Goal: Find specific page/section: Find specific page/section

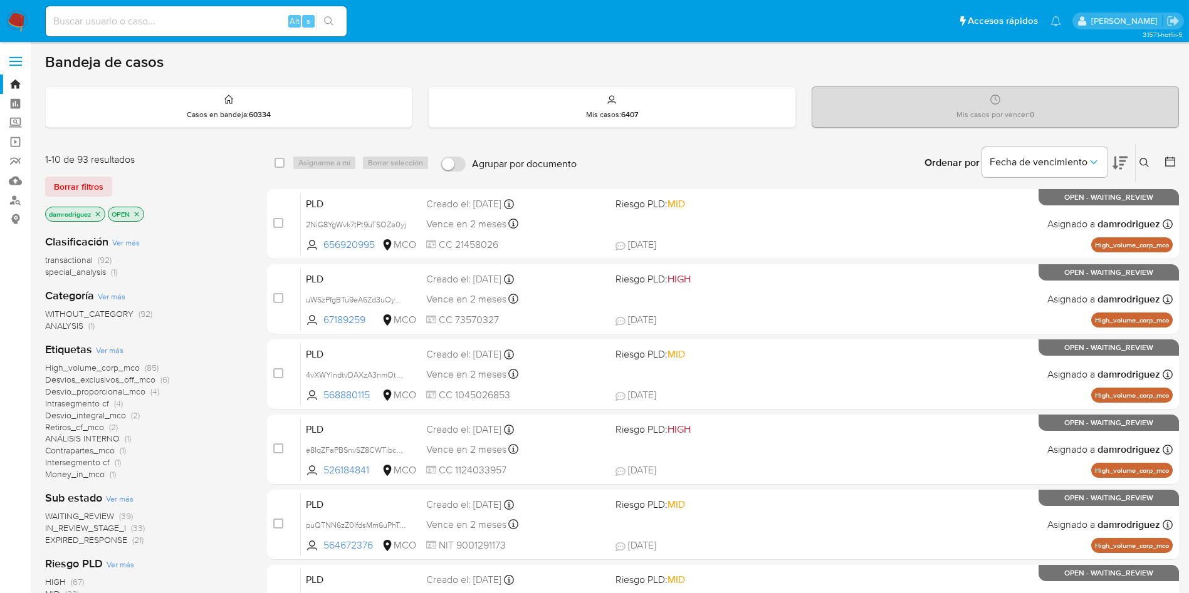
click at [1119, 159] on icon at bounding box center [1119, 162] width 15 height 15
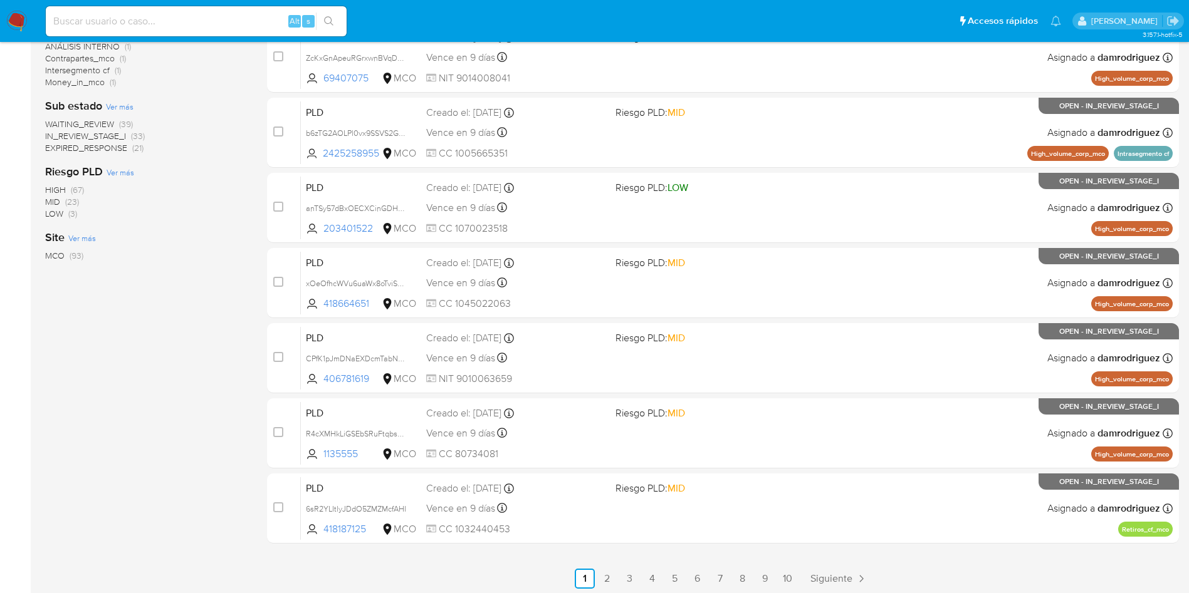
scroll to position [396, 0]
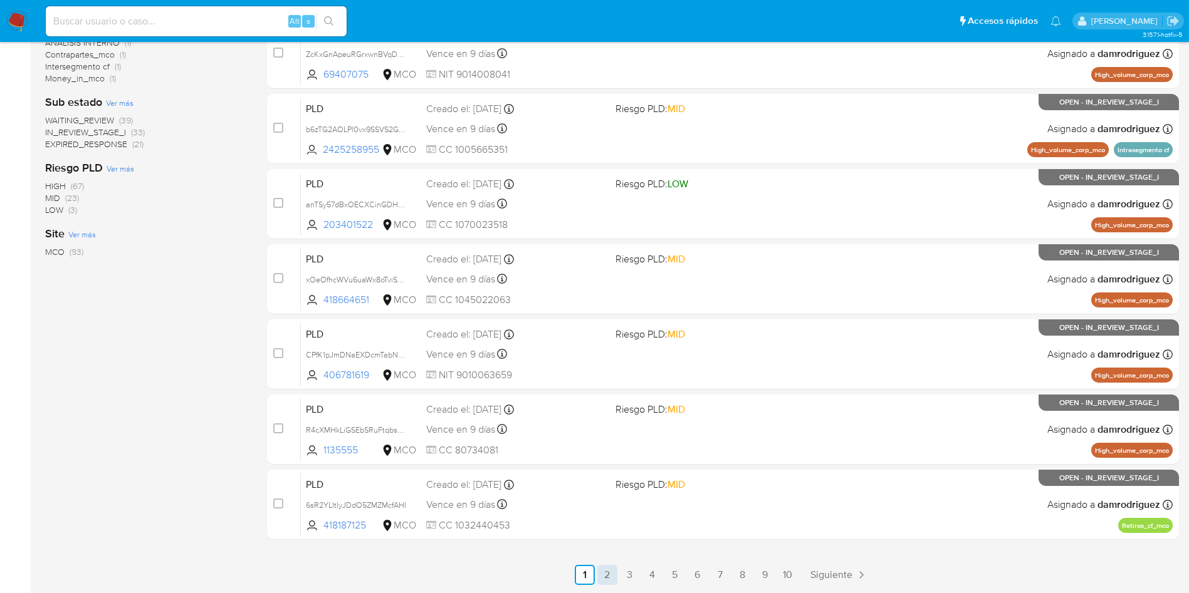
click at [605, 574] on link "2" at bounding box center [607, 575] width 20 height 20
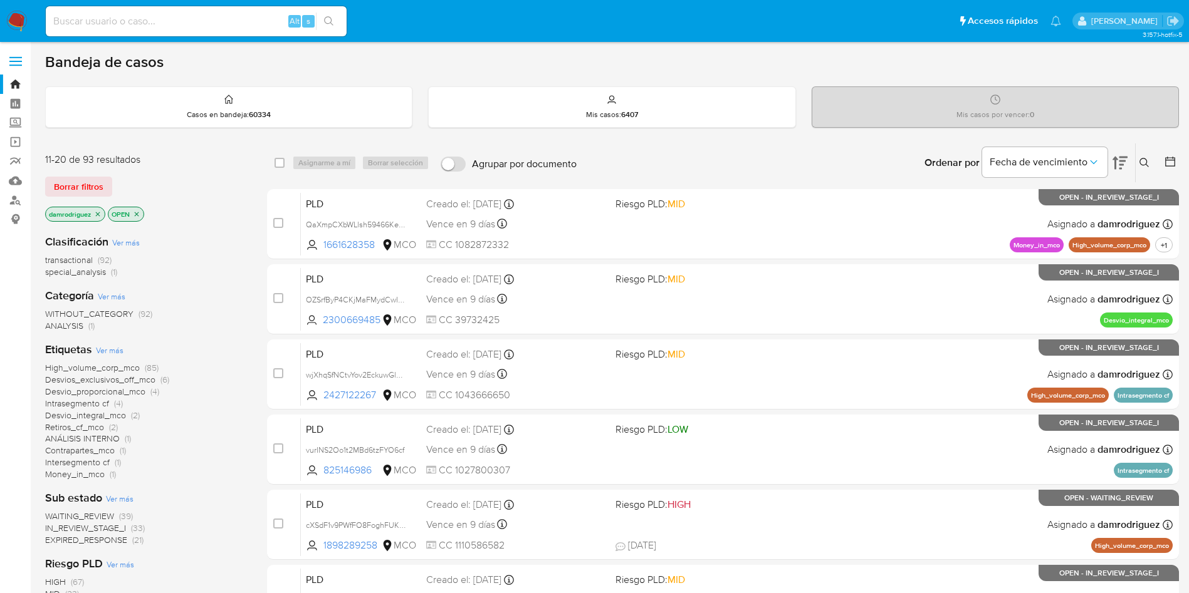
click at [98, 212] on icon "close-filter" at bounding box center [98, 215] width 8 height 8
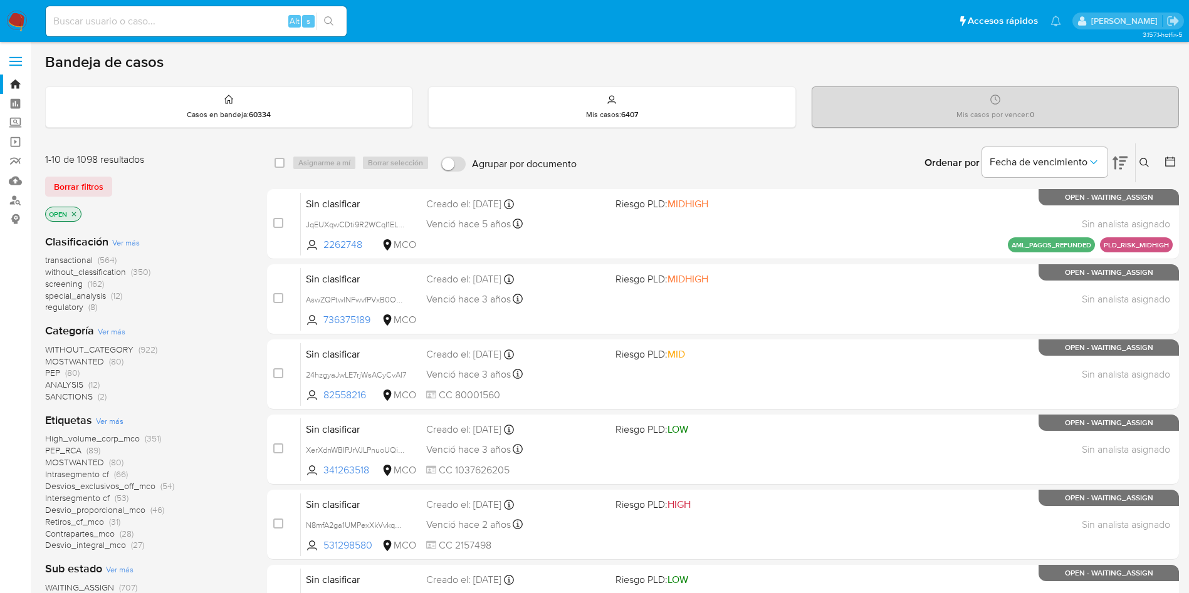
click at [1166, 159] on icon at bounding box center [1170, 162] width 10 height 10
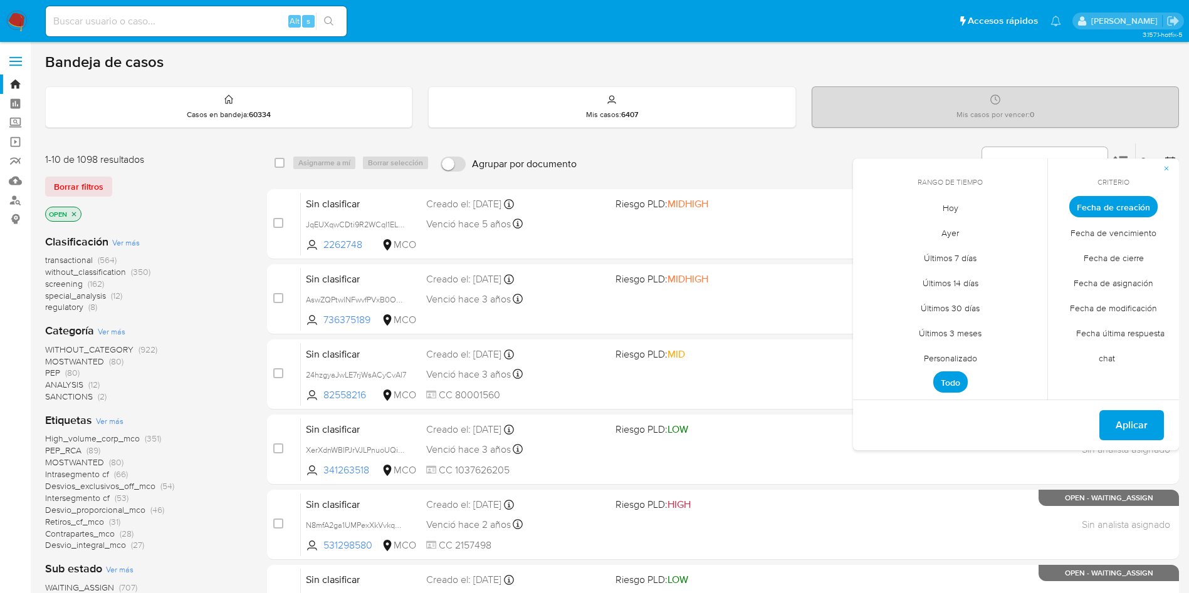
click at [964, 358] on span "Personalizado" at bounding box center [951, 358] width 80 height 26
click at [874, 226] on icon "Mes anterior" at bounding box center [872, 229] width 15 height 15
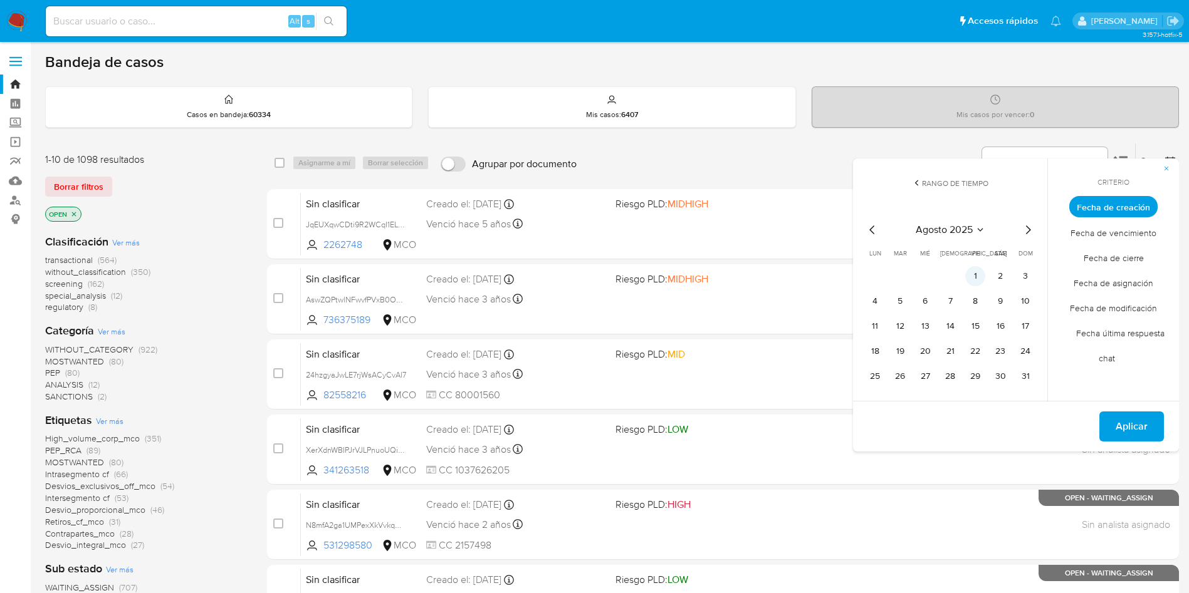
click at [972, 276] on button "1" at bounding box center [975, 276] width 20 height 20
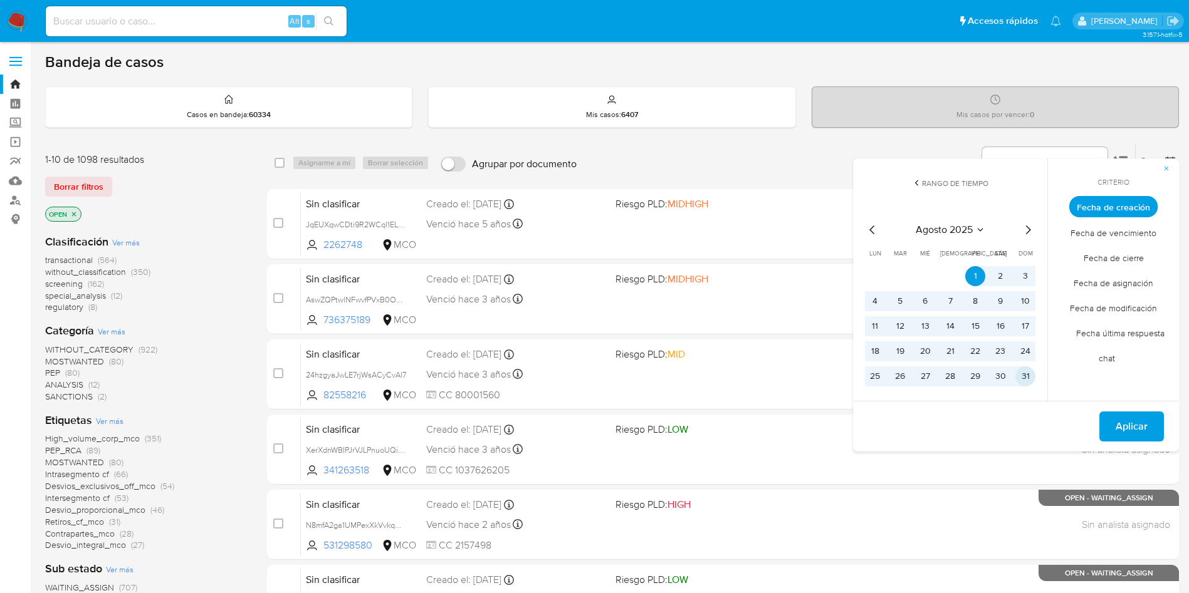
click at [1026, 379] on button "31" at bounding box center [1025, 377] width 20 height 20
click at [1127, 253] on span "Fecha de cierre" at bounding box center [1113, 258] width 86 height 26
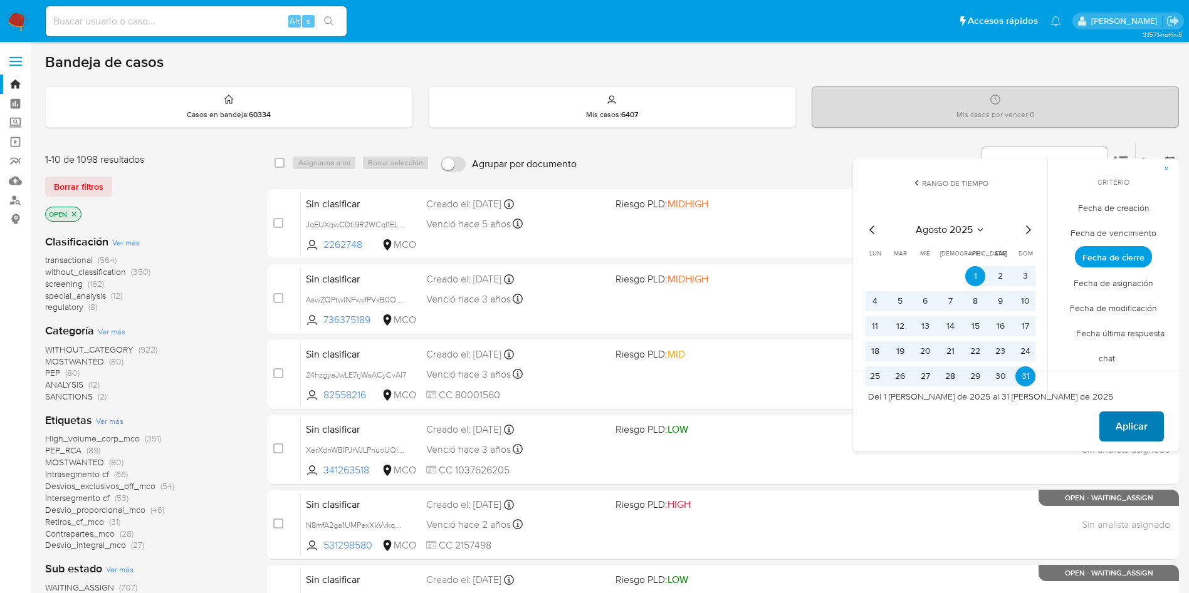
click at [1134, 427] on span "Aplicar" at bounding box center [1131, 427] width 32 height 28
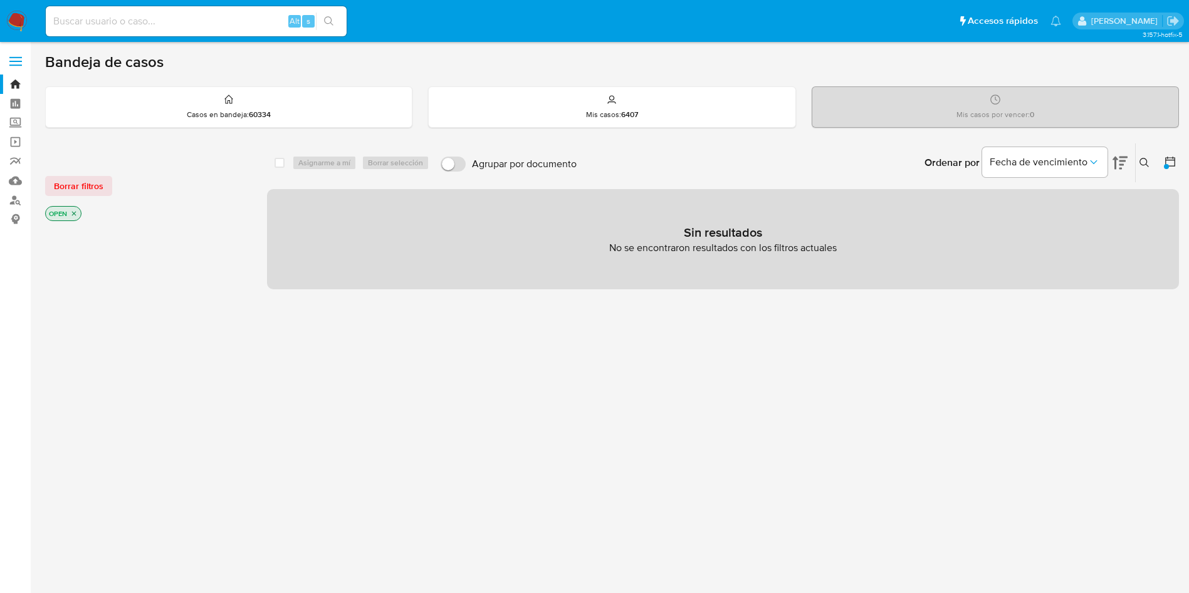
click at [74, 212] on icon "close-filter" at bounding box center [74, 214] width 8 height 8
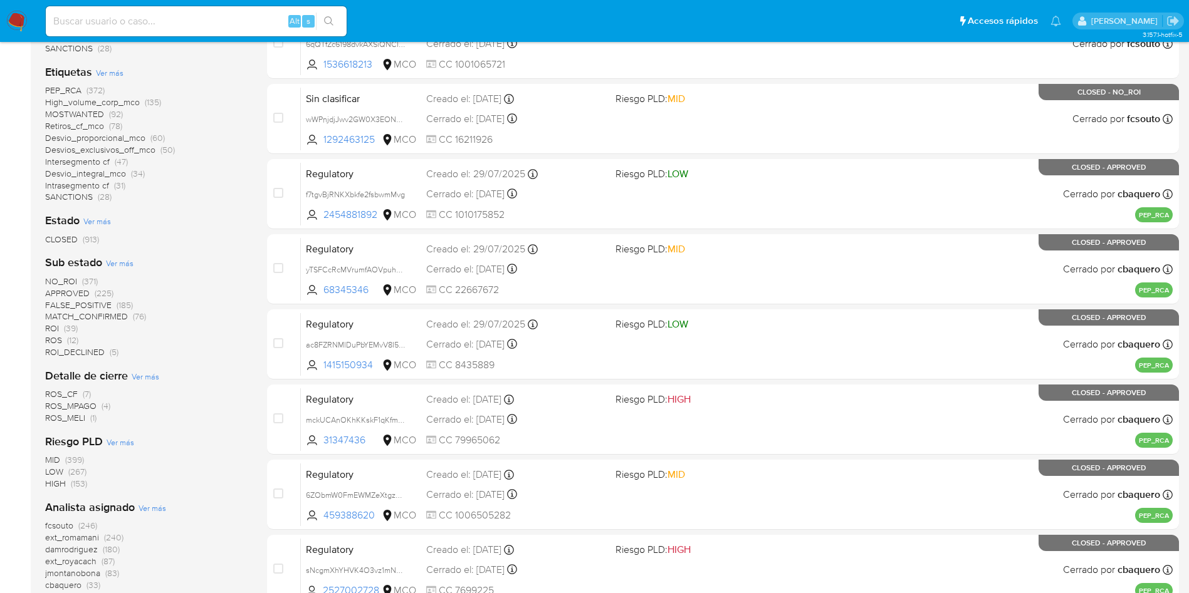
scroll to position [376, 0]
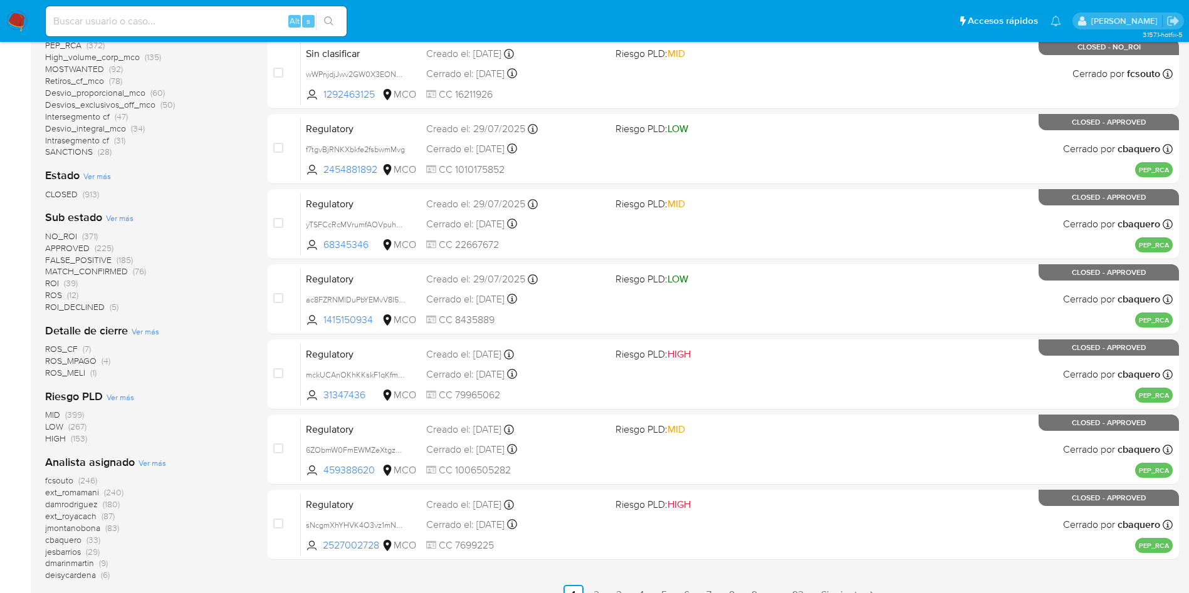
click at [58, 478] on span "fcsouto" at bounding box center [59, 480] width 28 height 13
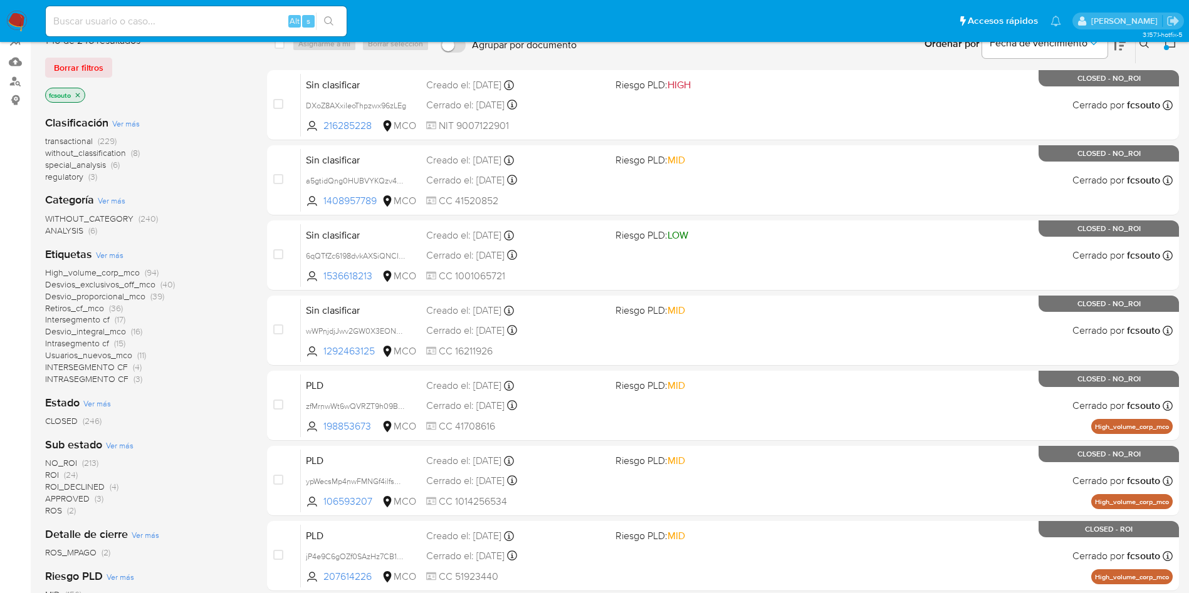
scroll to position [94, 0]
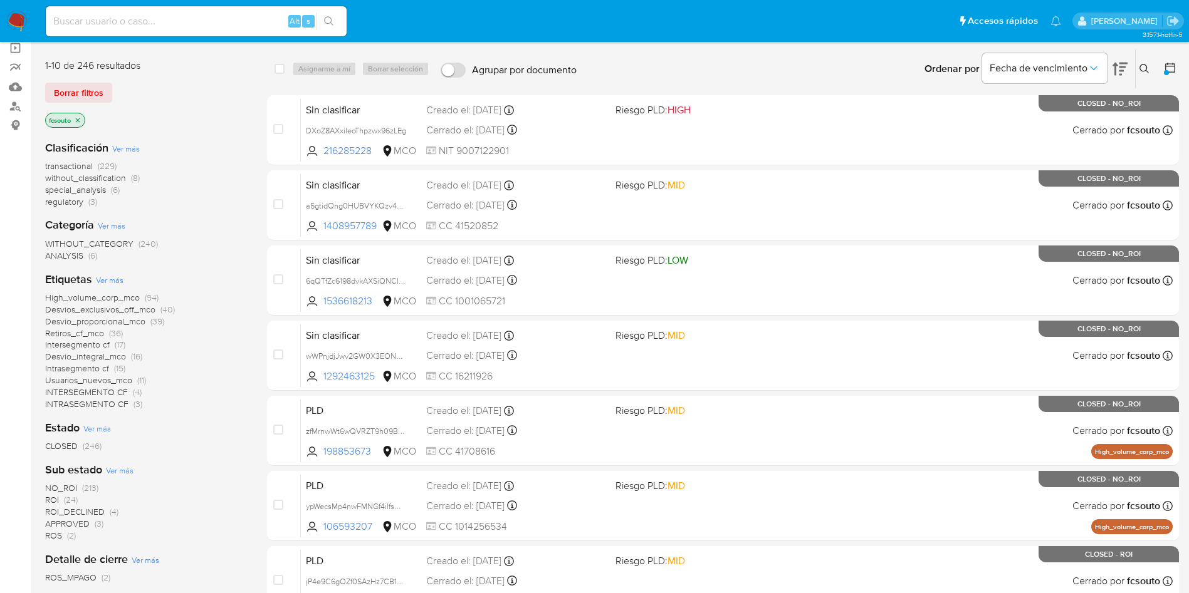
click at [78, 118] on icon "close-filter" at bounding box center [78, 120] width 4 height 4
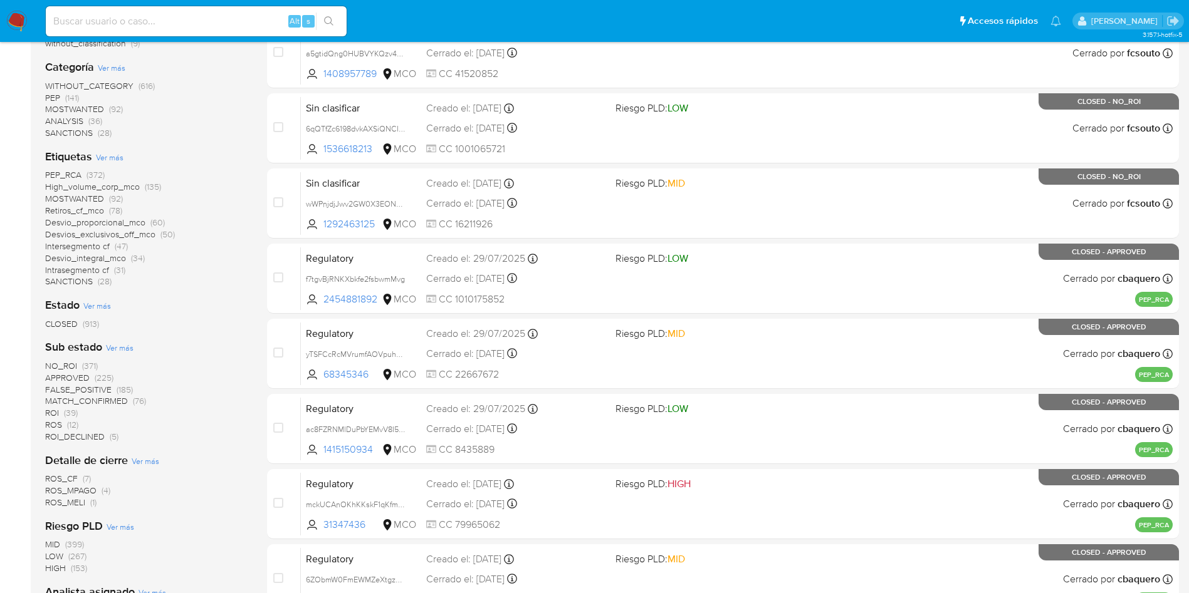
scroll to position [376, 0]
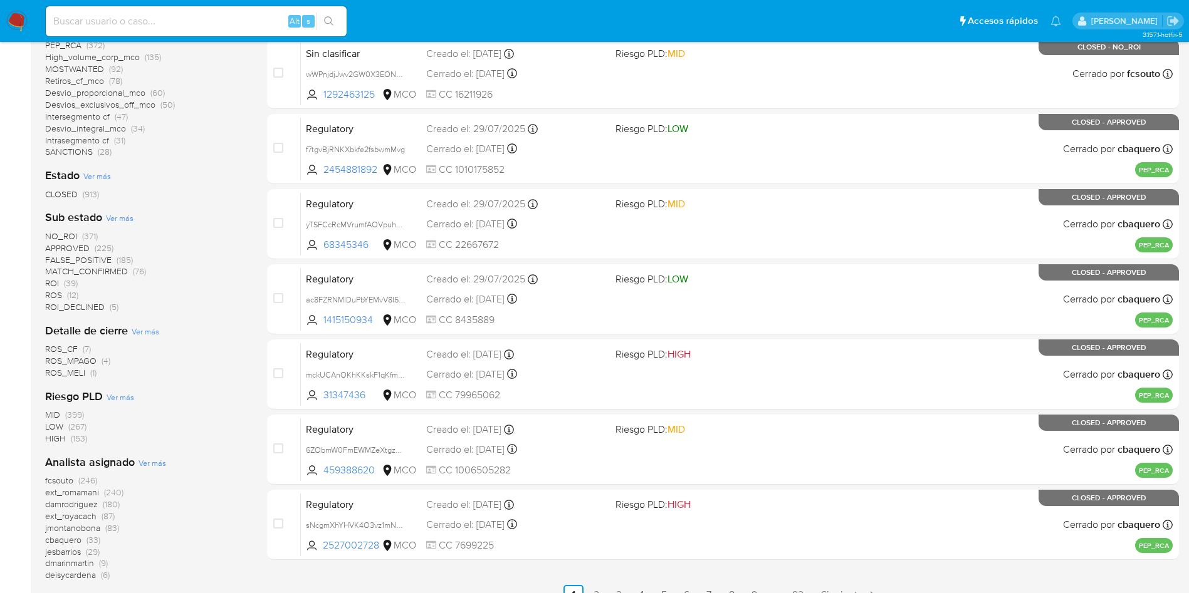
click at [73, 503] on span "damrodriguez" at bounding box center [71, 504] width 53 height 13
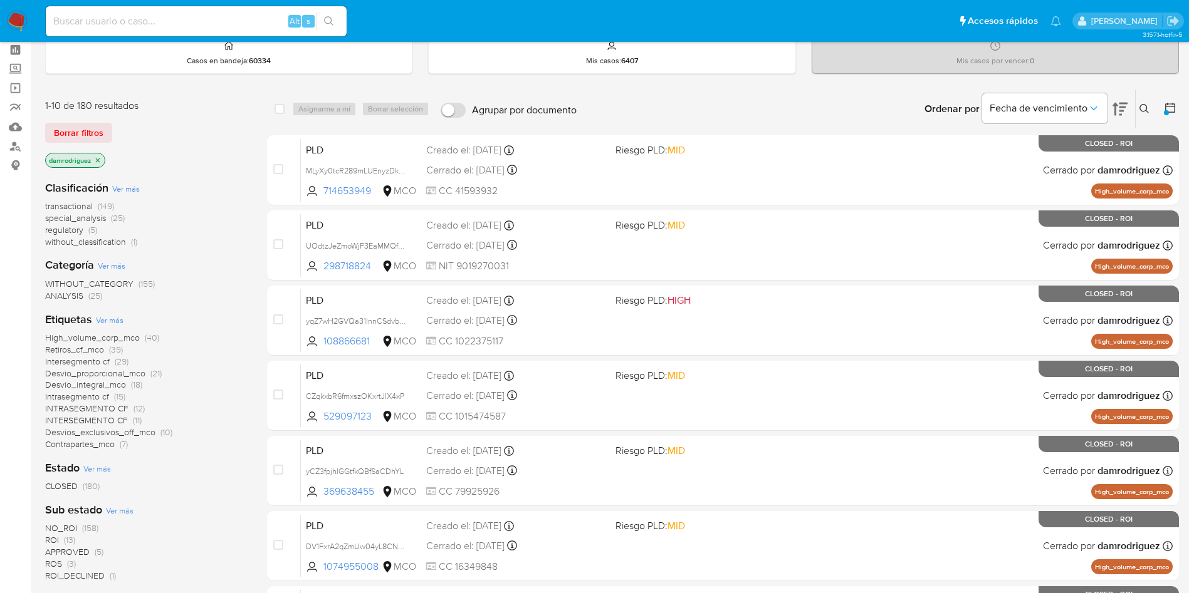
scroll to position [94, 0]
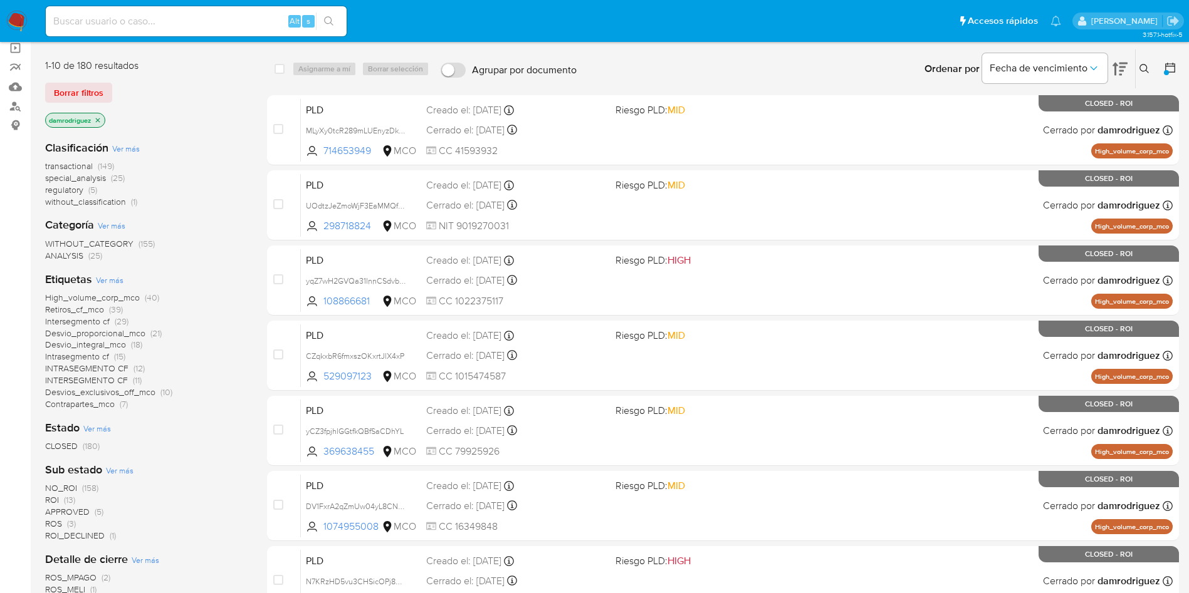
click at [13, 19] on img at bounding box center [16, 21] width 21 height 21
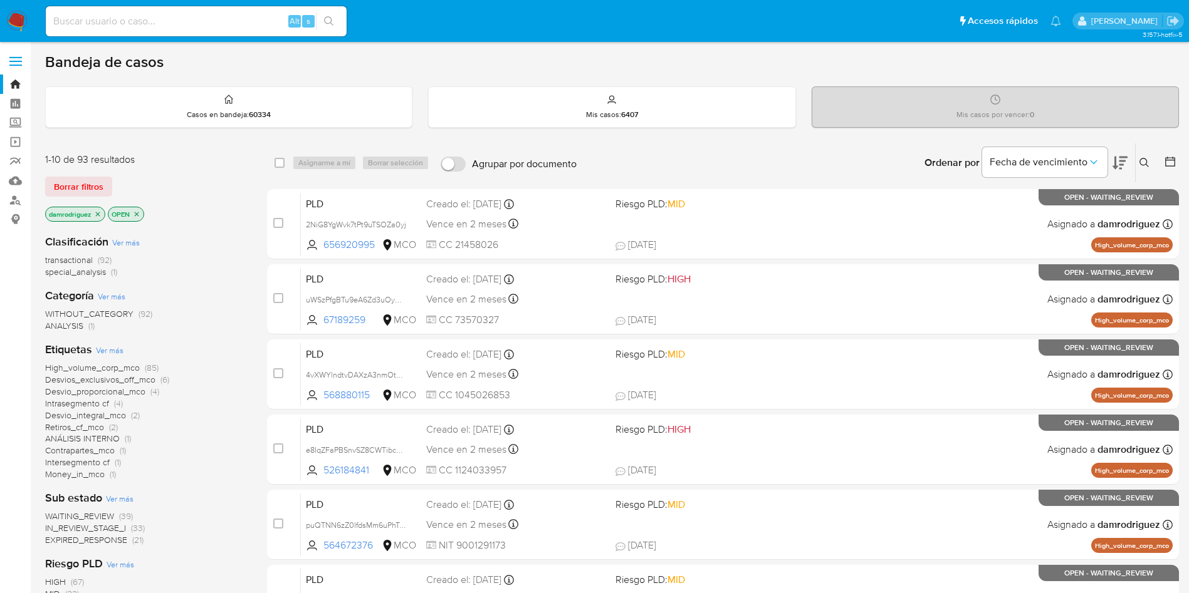
click at [17, 21] on img at bounding box center [16, 21] width 21 height 21
click at [1125, 169] on icon at bounding box center [1119, 162] width 15 height 15
